Goal: Information Seeking & Learning: Understand process/instructions

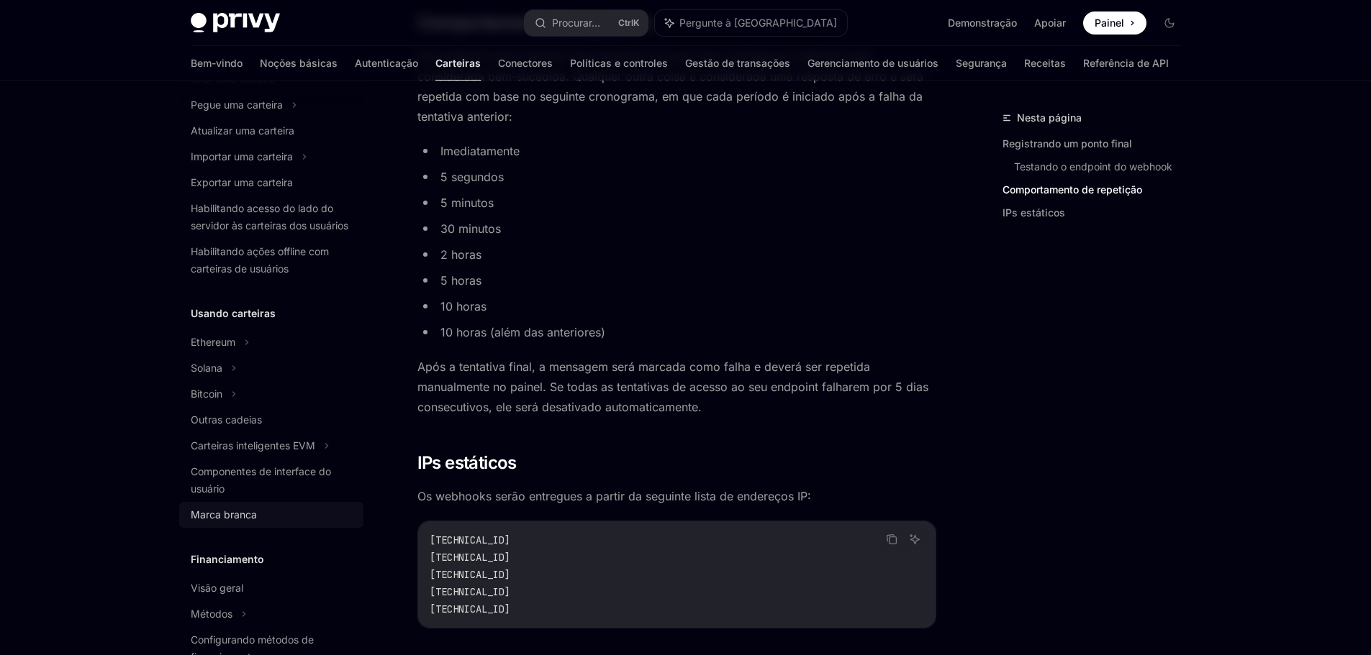
scroll to position [216, 0]
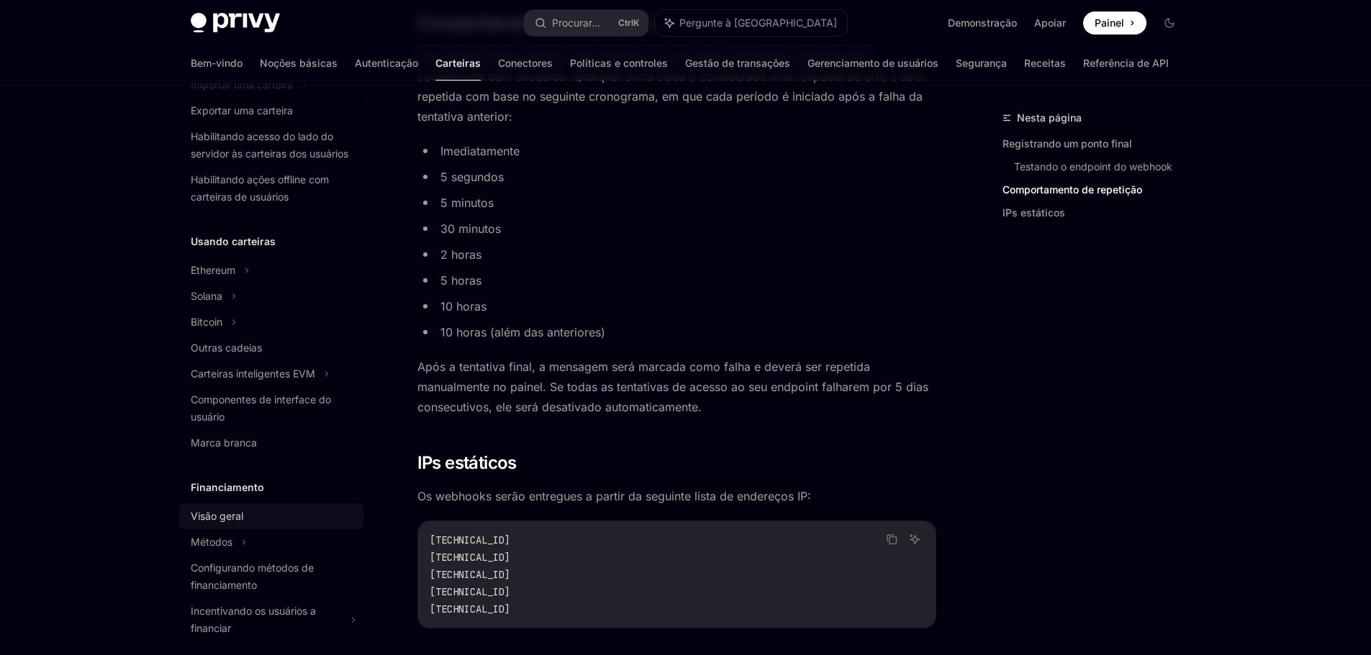
click at [224, 522] on font "Visão geral" at bounding box center [217, 516] width 53 height 12
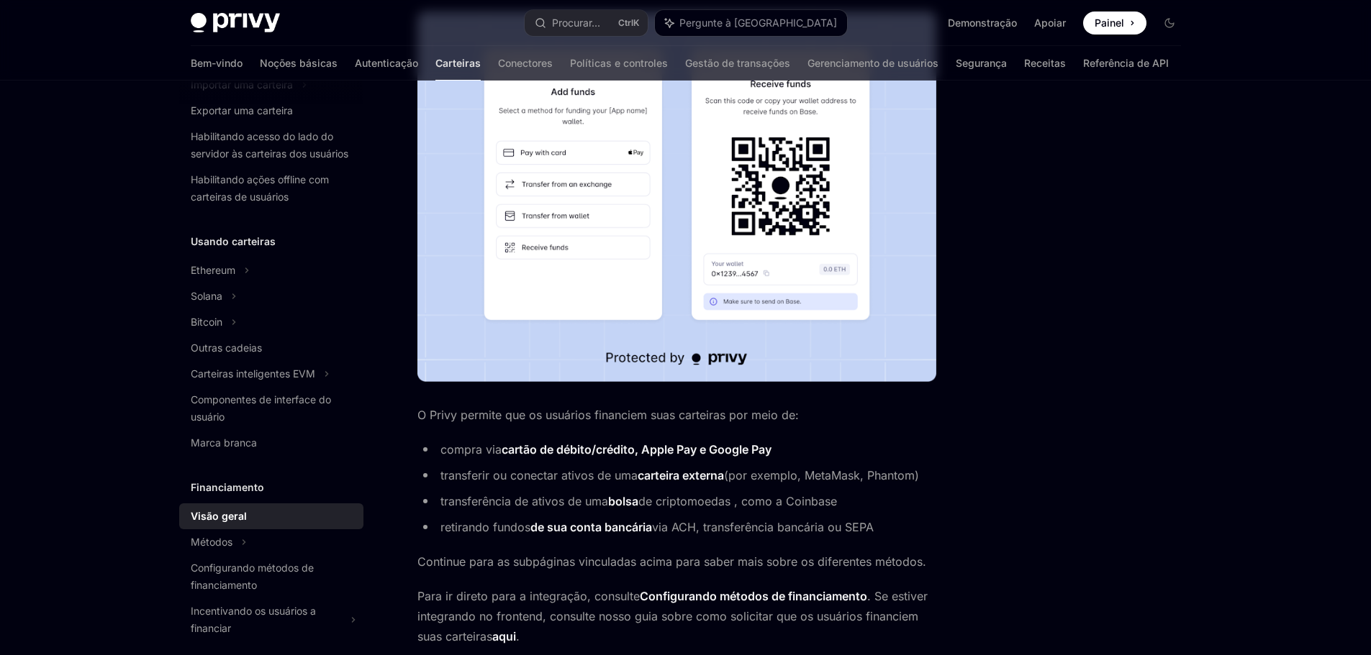
scroll to position [493, 0]
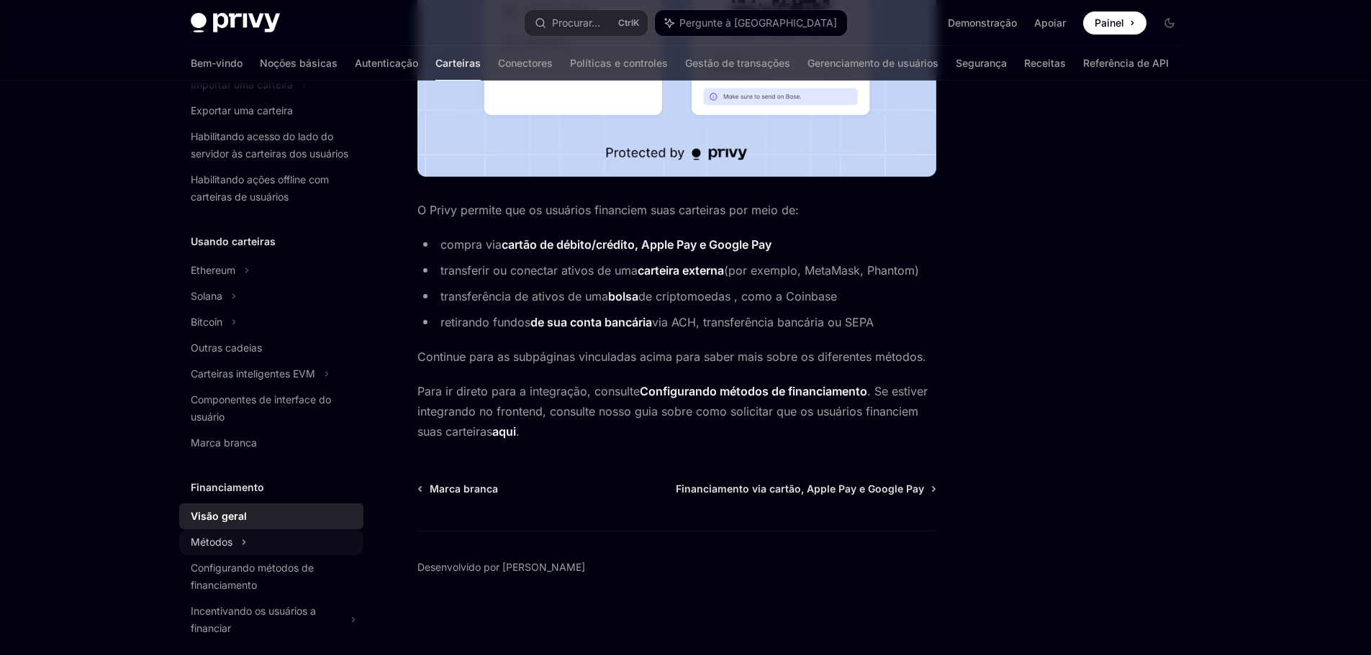
click at [265, 46] on div "Métodos" at bounding box center [271, 33] width 184 height 26
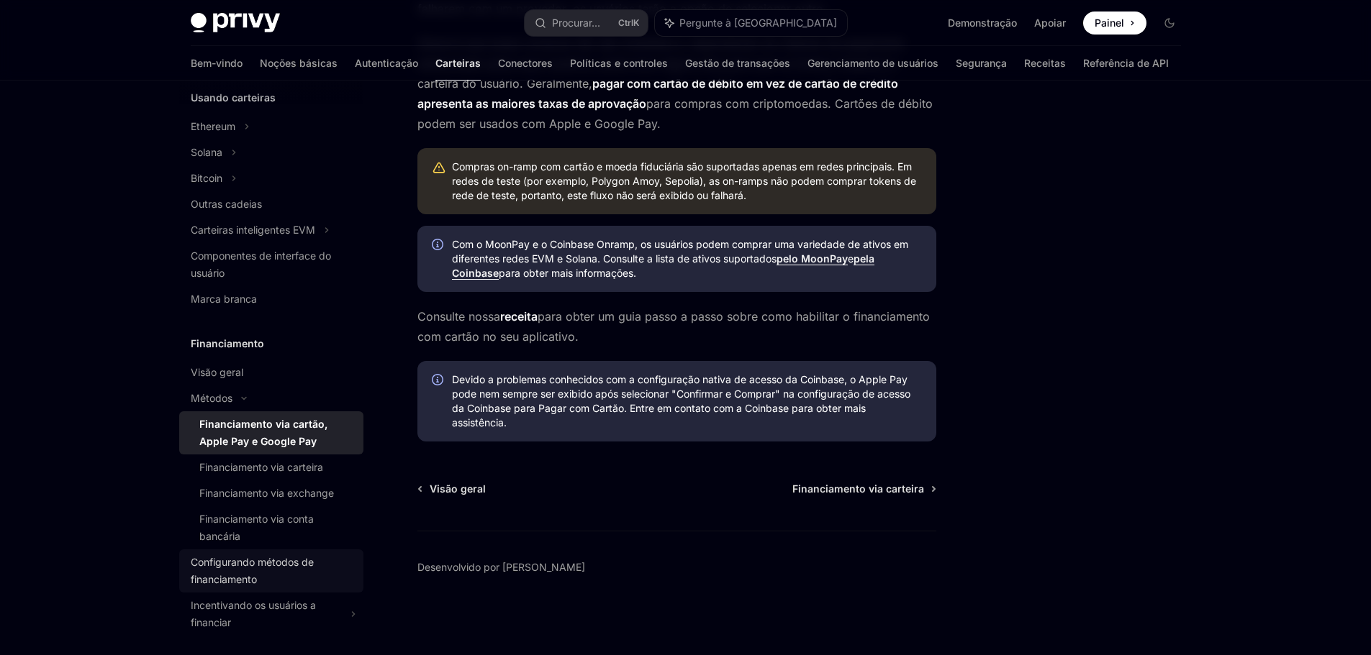
scroll to position [432, 0]
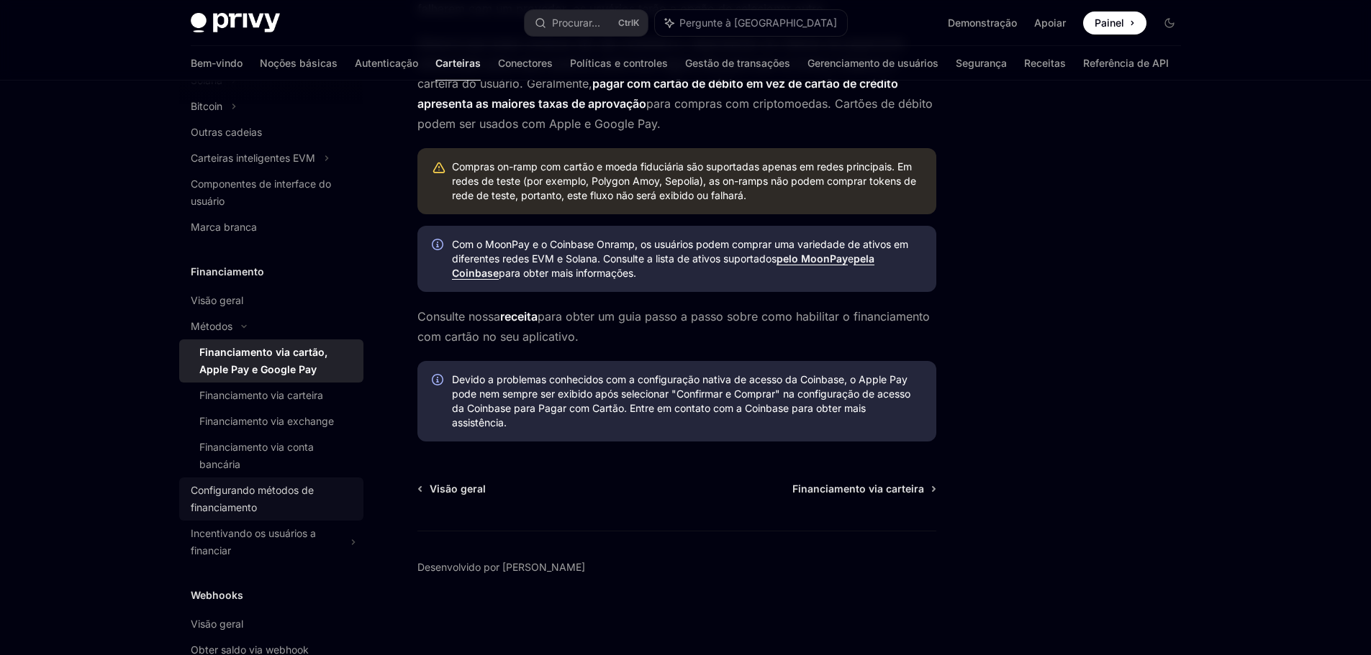
click at [312, 517] on div "Configurando métodos de financiamento" at bounding box center [273, 499] width 164 height 35
type textarea "*"
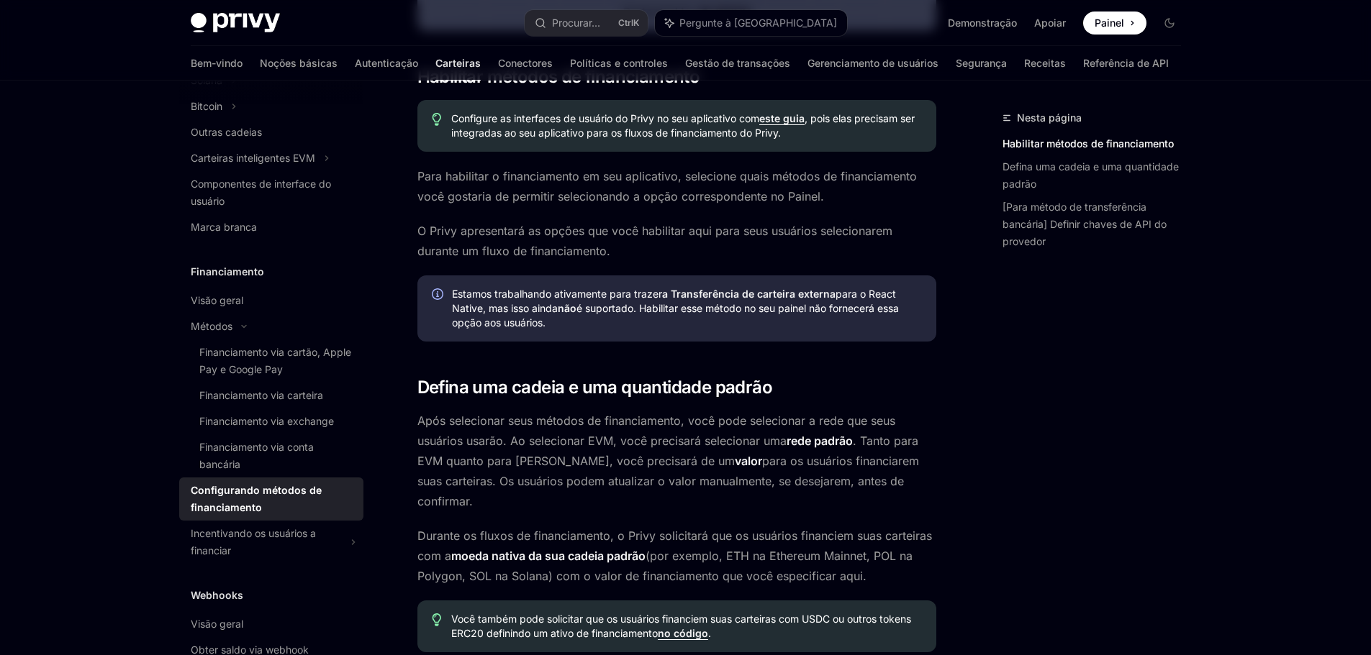
scroll to position [486, 0]
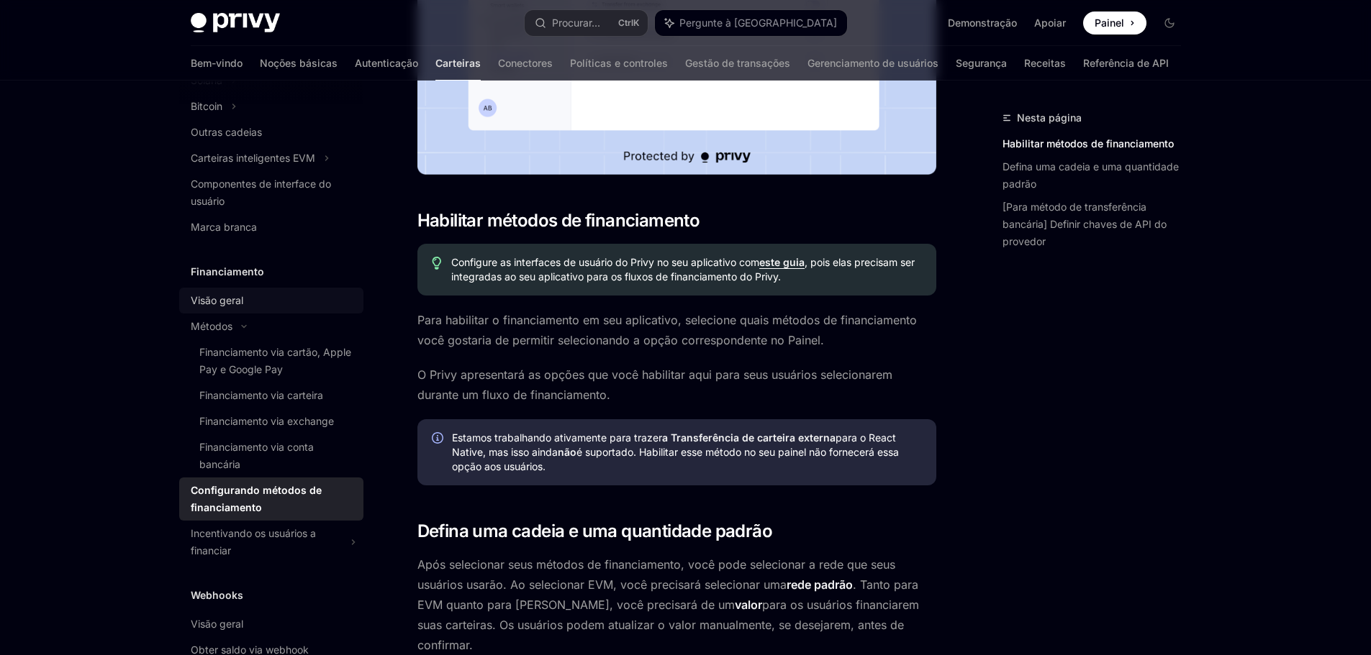
click at [243, 306] on font "Visão geral" at bounding box center [217, 300] width 53 height 12
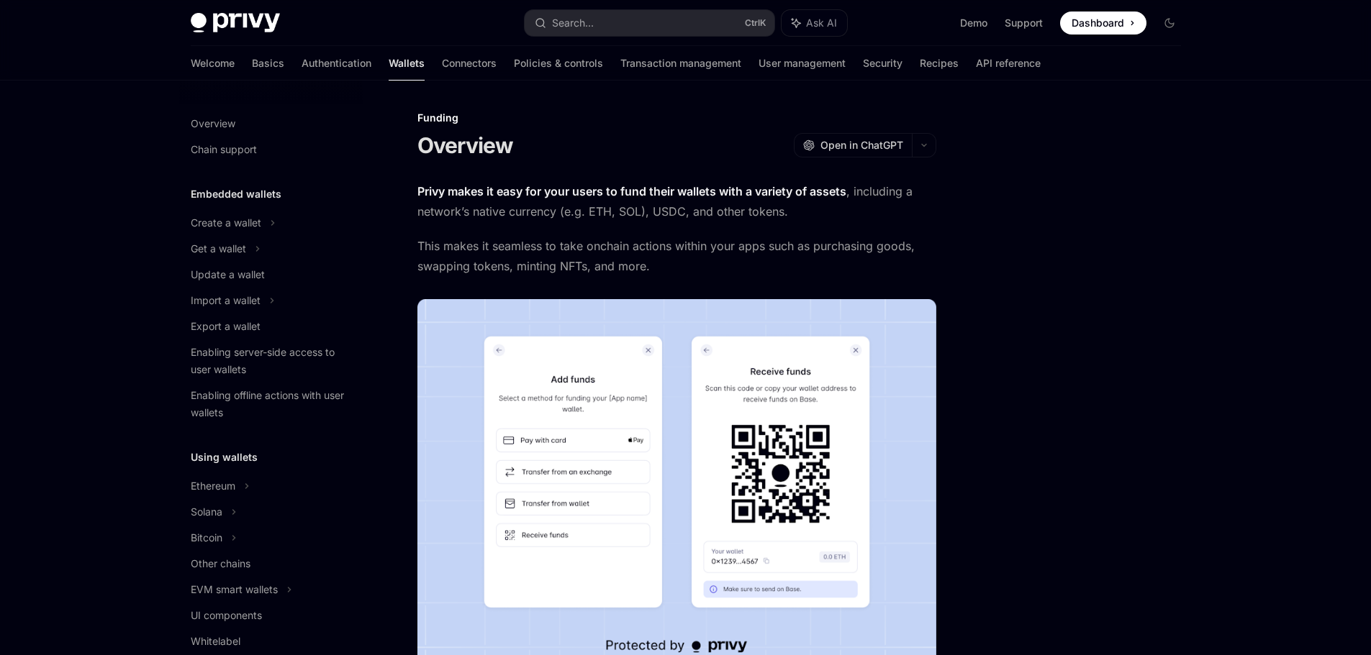
type textarea "*"
